Goal: Navigation & Orientation: Find specific page/section

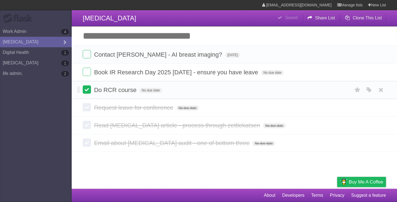
click at [89, 91] on label at bounding box center [87, 89] width 8 height 8
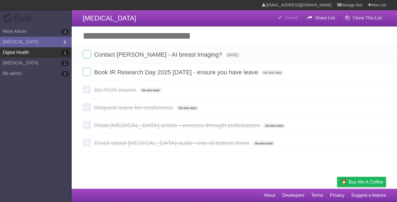
click at [36, 55] on link "Digital Health 1" at bounding box center [36, 52] width 72 height 10
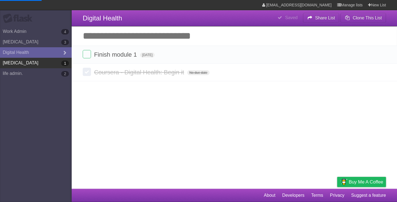
click at [38, 65] on link "[MEDICAL_DATA] 1" at bounding box center [36, 63] width 72 height 10
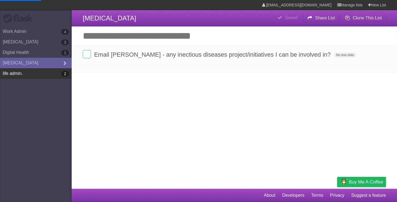
click at [41, 74] on link "life admin. 2" at bounding box center [36, 73] width 72 height 10
